Goal: Information Seeking & Learning: Learn about a topic

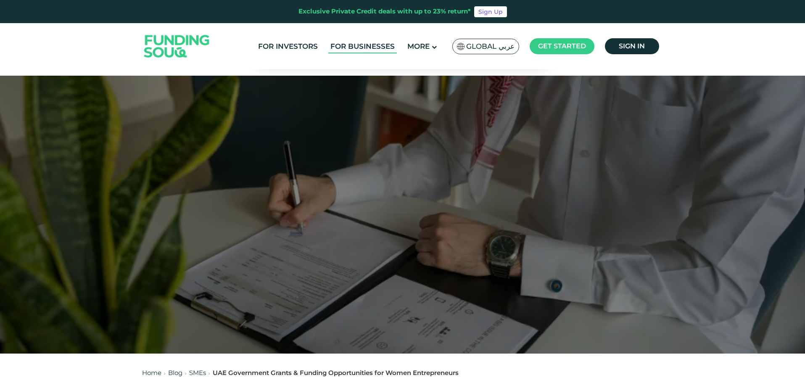
click at [343, 47] on link "For Businesses" at bounding box center [362, 47] width 69 height 14
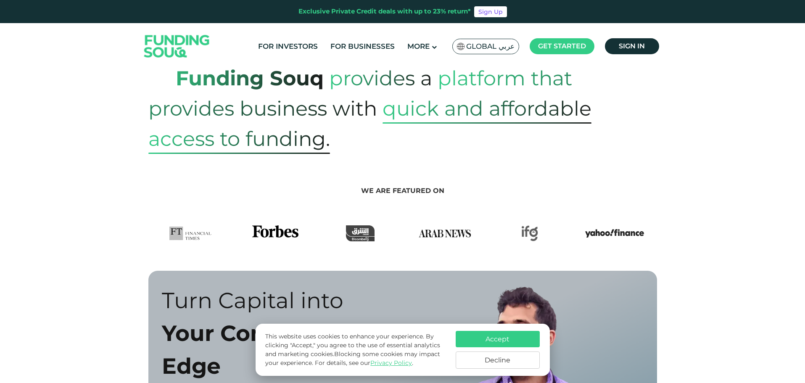
scroll to position [336, 0]
